Goal: Transaction & Acquisition: Purchase product/service

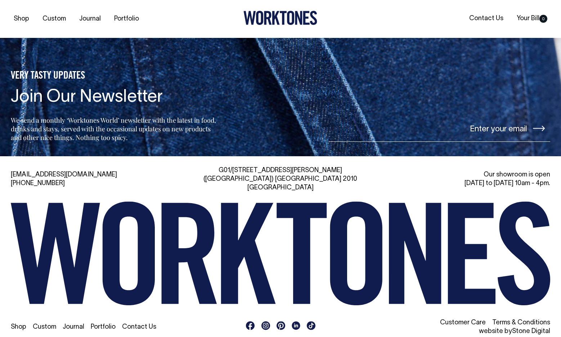
scroll to position [1536, 0]
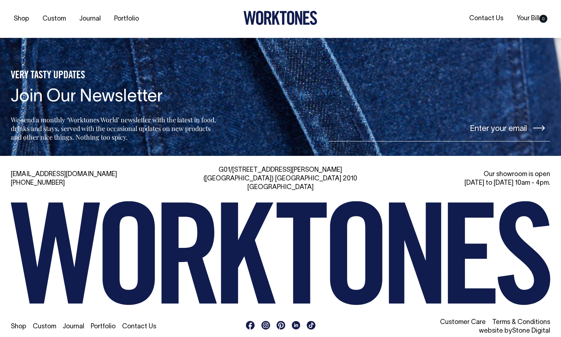
click at [264, 321] on rect at bounding box center [266, 325] width 9 height 9
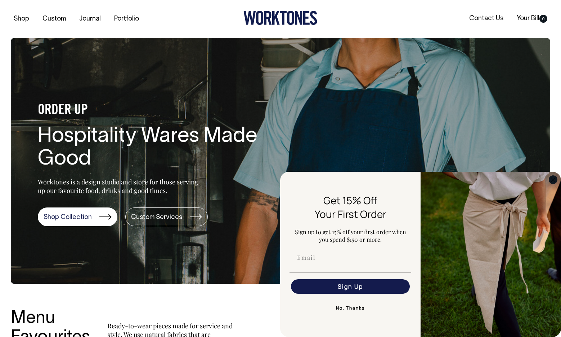
click at [552, 180] on circle "Close dialog" at bounding box center [553, 179] width 8 height 8
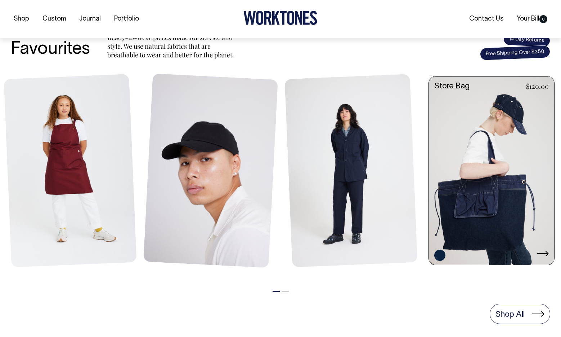
scroll to position [288, 0]
click at [492, 181] on link at bounding box center [491, 171] width 125 height 190
